Goal: Task Accomplishment & Management: Manage account settings

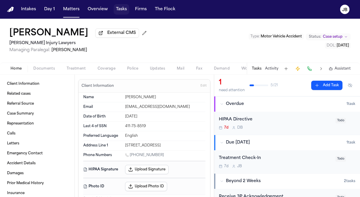
click at [117, 9] on button "Tasks" at bounding box center [121, 9] width 15 height 11
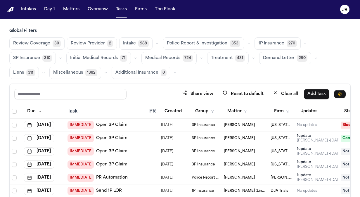
click at [219, 62] on button "Treatment 431" at bounding box center [227, 58] width 41 height 12
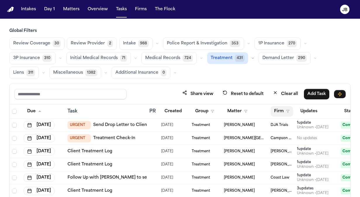
click at [287, 110] on polygon "button" at bounding box center [287, 111] width 3 height 3
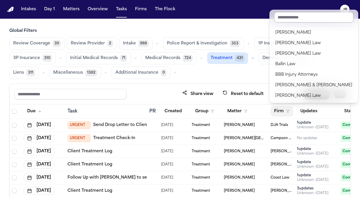
click at [287, 17] on input "text" at bounding box center [313, 17] width 79 height 11
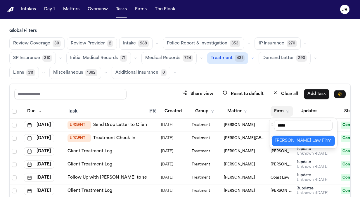
type input "*****"
click at [291, 140] on div "[PERSON_NAME] Law Firm" at bounding box center [303, 140] width 56 height 7
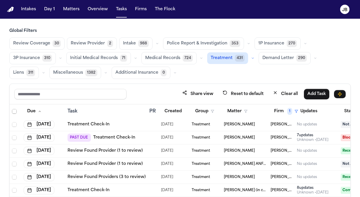
scroll to position [1009, 0]
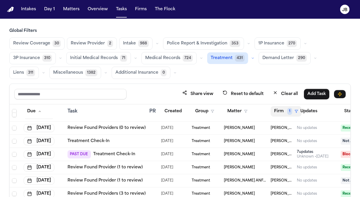
click at [292, 110] on button "Firm 1" at bounding box center [285, 111] width 31 height 11
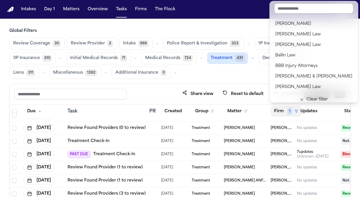
click at [296, 7] on input "text" at bounding box center [313, 8] width 79 height 11
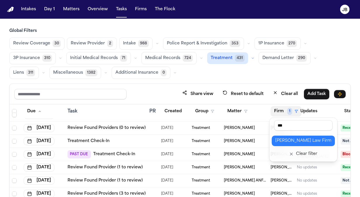
type input "***"
click at [289, 137] on div "[PERSON_NAME] Law Firm" at bounding box center [303, 140] width 56 height 7
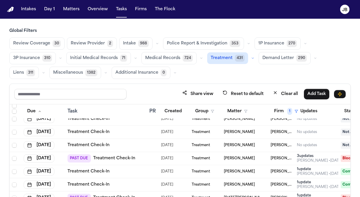
scroll to position [1494, 0]
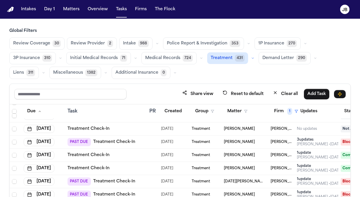
click at [261, 142] on div "[PERSON_NAME]" at bounding box center [245, 142] width 42 height 5
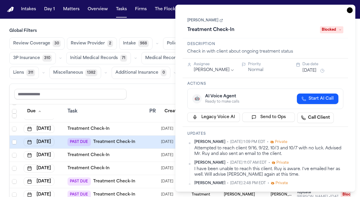
click at [311, 71] on button "[DATE]" at bounding box center [309, 71] width 14 height 6
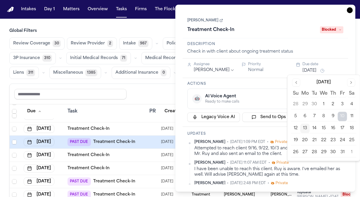
click at [325, 129] on button "15" at bounding box center [323, 128] width 9 height 9
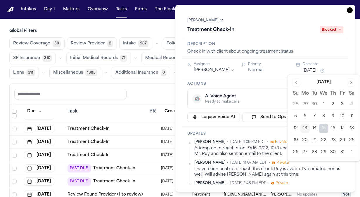
click at [149, 96] on div "Share view Reset to default Clear all Add Task" at bounding box center [179, 93] width 331 height 11
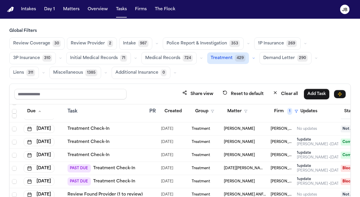
click at [260, 166] on div "[DATE][PERSON_NAME]" at bounding box center [245, 168] width 42 height 5
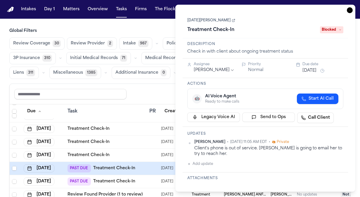
click at [311, 70] on button "[DATE]" at bounding box center [309, 71] width 14 height 6
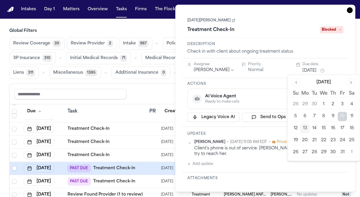
click at [323, 126] on button "15" at bounding box center [323, 128] width 9 height 9
click at [145, 88] on div "Share view Reset to default Clear all Add Task" at bounding box center [179, 93] width 331 height 11
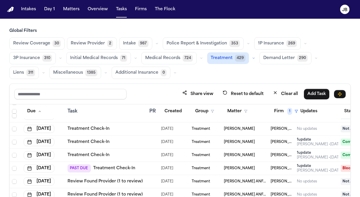
click at [143, 166] on div "PAST DUE Treatment Check-In" at bounding box center [105, 168] width 77 height 8
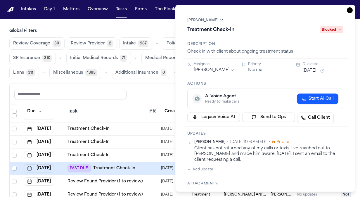
click at [309, 70] on button "[DATE]" at bounding box center [309, 71] width 14 height 6
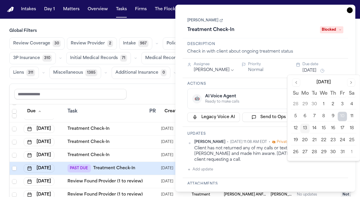
click at [323, 128] on button "15" at bounding box center [323, 128] width 9 height 9
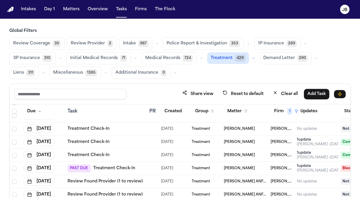
click at [142, 93] on div "Share view Reset to default Clear all Add Task" at bounding box center [179, 93] width 331 height 11
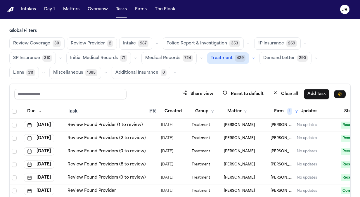
click at [251, 58] on button "button" at bounding box center [253, 58] width 7 height 7
click at [264, 78] on div "Global Filters Review Coverage 30 Review Provider 2 Intake 987 Police Report & …" at bounding box center [179, 132] width 341 height 209
click at [29, 112] on button "Due" at bounding box center [34, 111] width 21 height 11
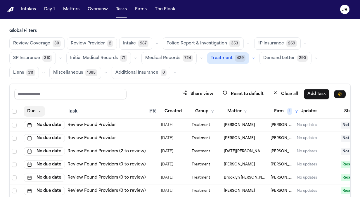
click at [30, 109] on button "Due" at bounding box center [34, 111] width 21 height 11
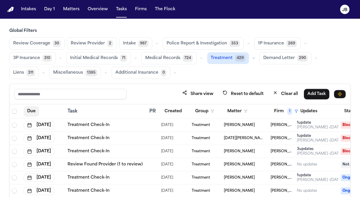
click at [30, 109] on button "Due" at bounding box center [31, 111] width 15 height 11
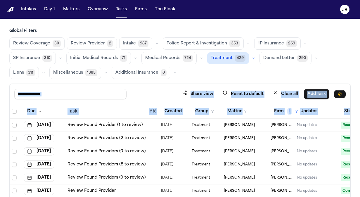
drag, startPoint x: 14, startPoint y: 123, endPoint x: 5, endPoint y: 96, distance: 28.1
click at [5, 96] on div "Global Filters Review Coverage 30 Review Provider 2 Intake 987 Police Report & …" at bounding box center [180, 132] width 360 height 209
drag, startPoint x: 5, startPoint y: 96, endPoint x: 37, endPoint y: 111, distance: 35.5
click at [37, 111] on button "Due" at bounding box center [34, 111] width 21 height 11
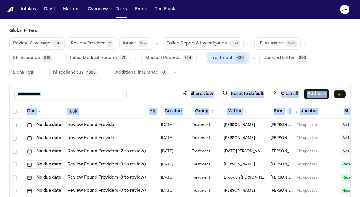
click at [15, 124] on span "Select row" at bounding box center [14, 125] width 5 height 5
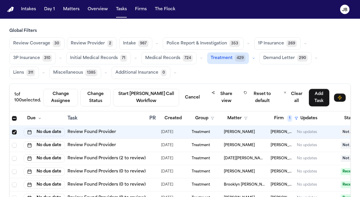
click at [14, 139] on td at bounding box center [16, 145] width 12 height 13
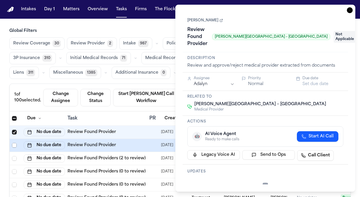
click at [13, 145] on span "Select row" at bounding box center [14, 145] width 5 height 5
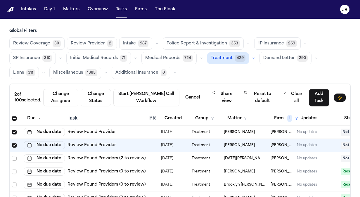
click at [14, 156] on span "Select row" at bounding box center [14, 158] width 5 height 5
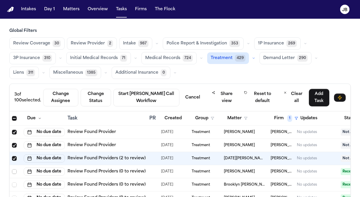
click at [14, 171] on span "Select row" at bounding box center [14, 171] width 5 height 5
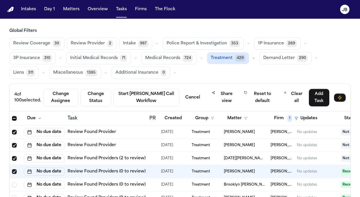
click at [207, 72] on div "Review Coverage 30 Review Provider 2 Intake 987 Police Report & Investigation 3…" at bounding box center [179, 57] width 341 height 41
click at [283, 94] on button "Clear all" at bounding box center [293, 97] width 27 height 18
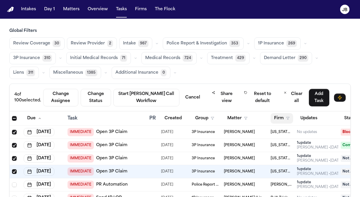
click at [287, 117] on polygon "button" at bounding box center [287, 118] width 3 height 3
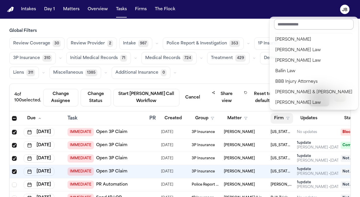
click at [293, 22] on input "text" at bounding box center [313, 24] width 79 height 11
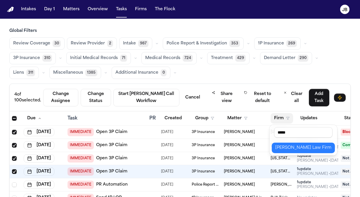
type input "*****"
click at [292, 145] on div "[PERSON_NAME] Law Firm" at bounding box center [303, 147] width 56 height 7
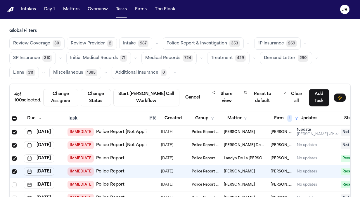
click at [280, 70] on div "Review Coverage 30 Review Provider 2 Intake 987 Police Report & Investigation 3…" at bounding box center [179, 57] width 341 height 41
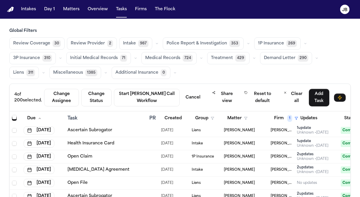
scroll to position [2085, 0]
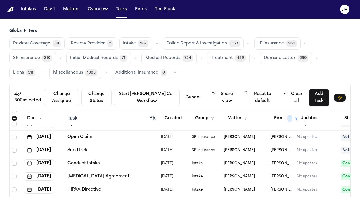
click at [220, 55] on button "Treatment 429" at bounding box center [228, 58] width 42 height 12
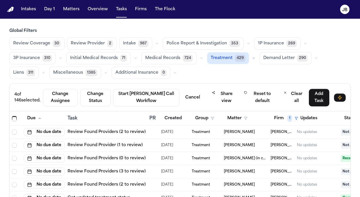
click at [252, 58] on icon "button" at bounding box center [254, 58] width 4 height 4
click at [232, 73] on span "Treatment Check-In" at bounding box center [231, 75] width 41 height 12
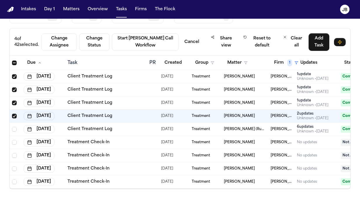
click at [335, 23] on div "Global Filters Review Coverage 30 Review Provider 2 Intake 987 Police Report & …" at bounding box center [179, 81] width 341 height 216
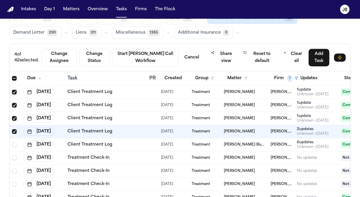
scroll to position [32, 0]
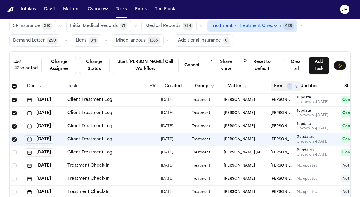
click at [288, 84] on span "1" at bounding box center [289, 86] width 5 height 7
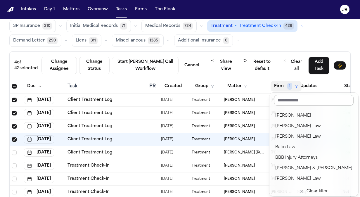
click at [288, 102] on input "text" at bounding box center [313, 100] width 79 height 11
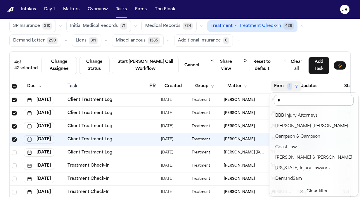
scroll to position [0, 0]
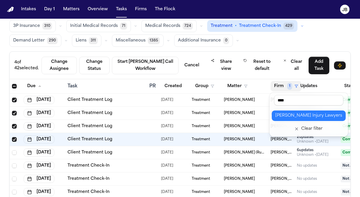
type input "****"
click at [293, 115] on div "[PERSON_NAME] Injury Lawyers" at bounding box center [308, 115] width 67 height 7
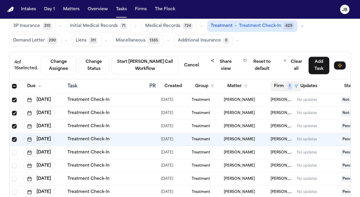
click at [295, 85] on icon "button" at bounding box center [296, 86] width 4 height 4
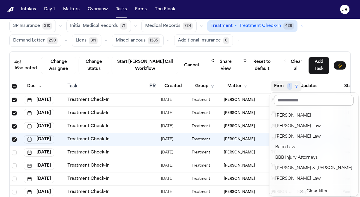
click at [291, 101] on input "text" at bounding box center [313, 100] width 79 height 11
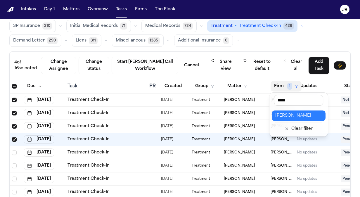
type input "*****"
click at [289, 118] on div "[PERSON_NAME]" at bounding box center [298, 115] width 47 height 7
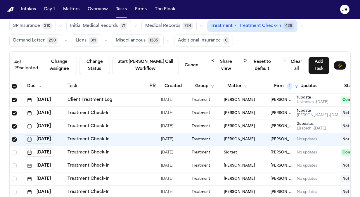
click at [255, 78] on div "4 of 29 selected. Change Assignee Change Status Start [PERSON_NAME] Call Workfl…" at bounding box center [180, 65] width 341 height 27
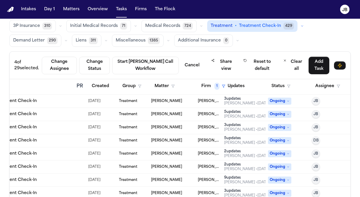
scroll to position [267, 77]
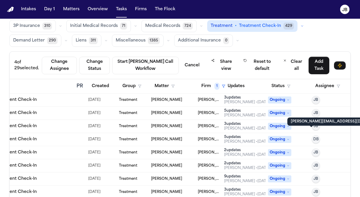
click at [313, 137] on span "DB" at bounding box center [316, 139] width 6 height 5
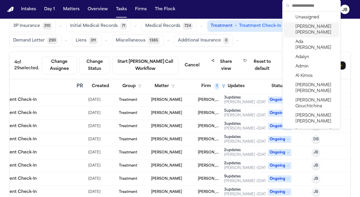
click at [301, 26] on span "[PERSON_NAME]" at bounding box center [315, 30] width 41 height 12
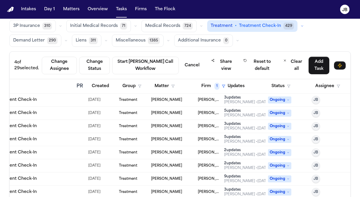
click at [310, 34] on div "Review Coverage 30 Review Provider 2 Intake 987 Police Report & Investigation 3…" at bounding box center [179, 25] width 341 height 41
drag, startPoint x: 350, startPoint y: 171, endPoint x: 351, endPoint y: 143, distance: 27.8
click at [351, 143] on div "Global Filters Review Coverage 30 Review Provider 2 Intake 987 Police Report & …" at bounding box center [180, 104] width 360 height 216
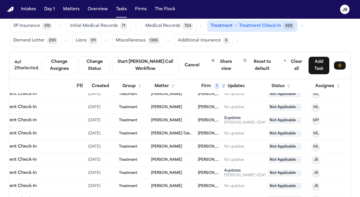
scroll to position [0, 77]
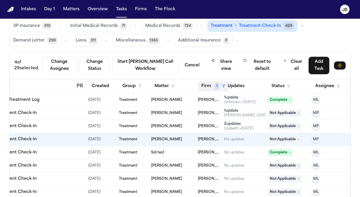
click at [214, 86] on span "1" at bounding box center [216, 86] width 5 height 7
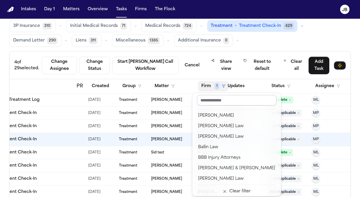
click at [218, 100] on input "text" at bounding box center [236, 100] width 79 height 11
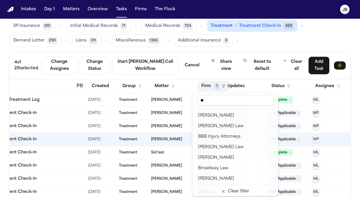
scroll to position [0, 0]
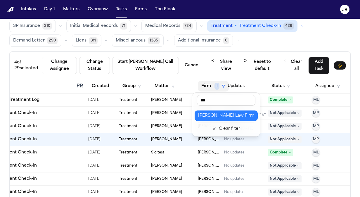
type input "***"
click at [214, 114] on div "[PERSON_NAME] Law Firm" at bounding box center [226, 115] width 56 height 7
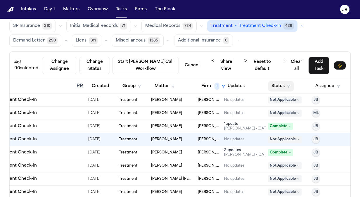
click at [287, 84] on icon "button" at bounding box center [289, 86] width 4 height 4
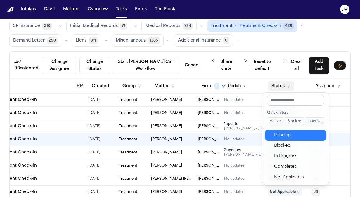
click at [288, 134] on div "Pending" at bounding box center [298, 135] width 49 height 7
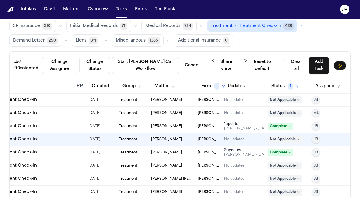
scroll to position [0, 72]
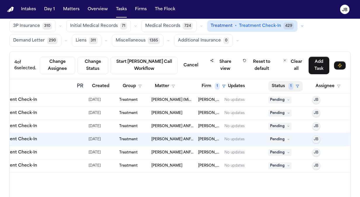
click at [292, 84] on span "1" at bounding box center [290, 86] width 5 height 7
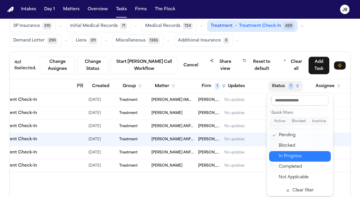
click at [296, 157] on div "In Progress" at bounding box center [303, 156] width 49 height 7
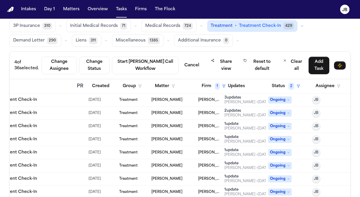
scroll to position [0, 72]
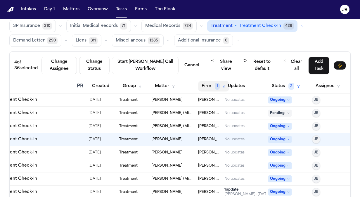
click at [217, 85] on span "1" at bounding box center [217, 86] width 5 height 7
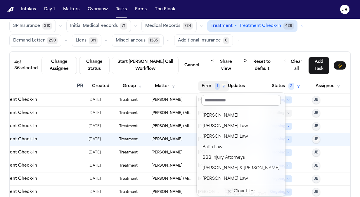
click at [227, 101] on input "text" at bounding box center [240, 100] width 79 height 11
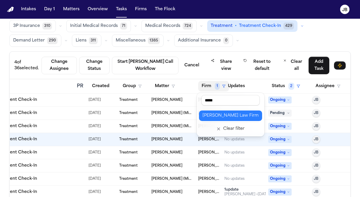
type input "*****"
click at [225, 117] on div "[PERSON_NAME] Law Firm" at bounding box center [230, 115] width 56 height 7
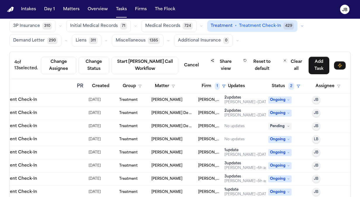
scroll to position [0, 72]
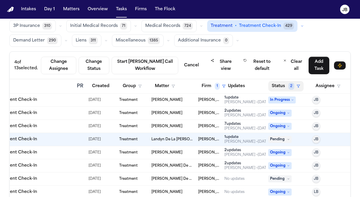
click at [298, 85] on icon "button" at bounding box center [298, 86] width 4 height 4
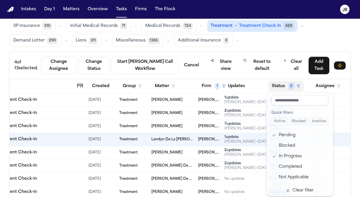
click at [298, 85] on icon "button" at bounding box center [298, 86] width 4 height 4
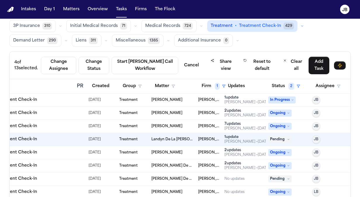
click at [263, 38] on div "Review Coverage 30 Review Provider 2 Intake 987 Police Report & Investigation 3…" at bounding box center [179, 25] width 341 height 41
